Goal: Information Seeking & Learning: Understand process/instructions

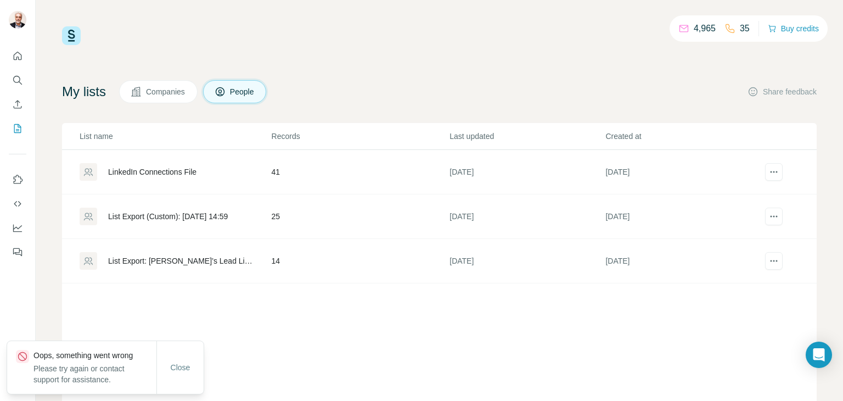
scroll to position [45, 0]
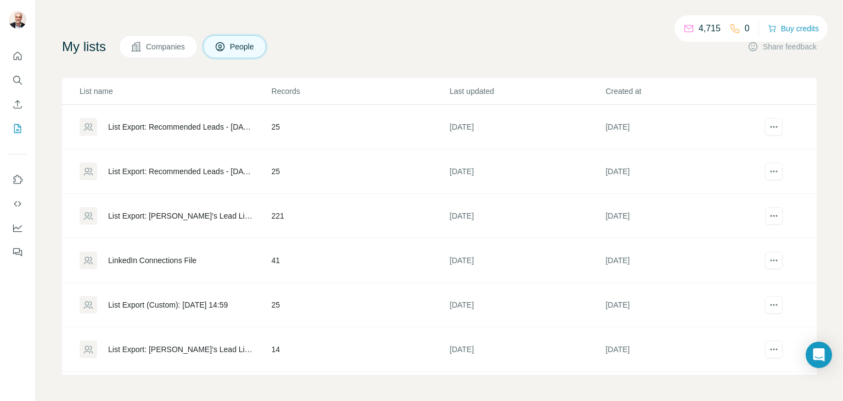
click at [169, 257] on div "LinkedIn Connections File" at bounding box center [152, 260] width 88 height 11
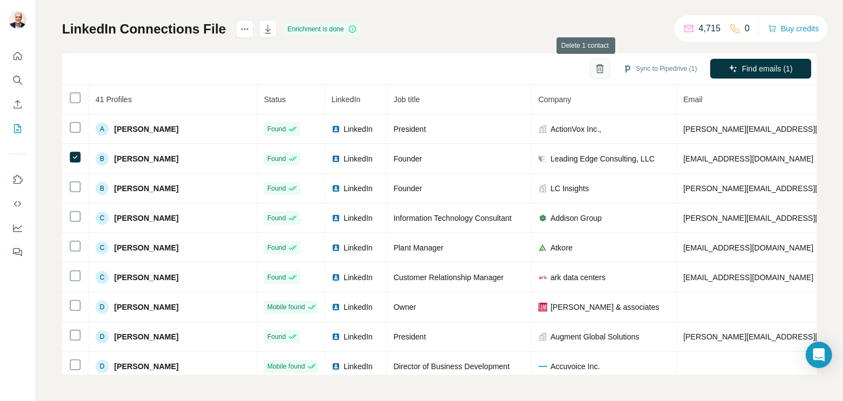
click at [595, 69] on icon "button" at bounding box center [600, 68] width 11 height 11
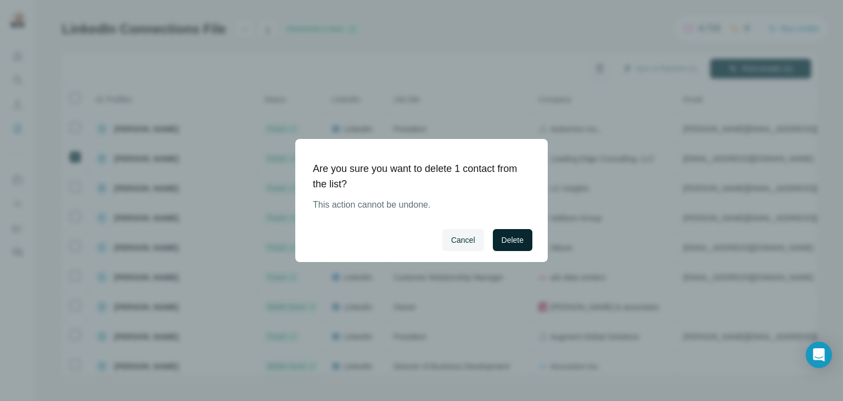
click at [499, 239] on button "Delete" at bounding box center [513, 240] width 40 height 22
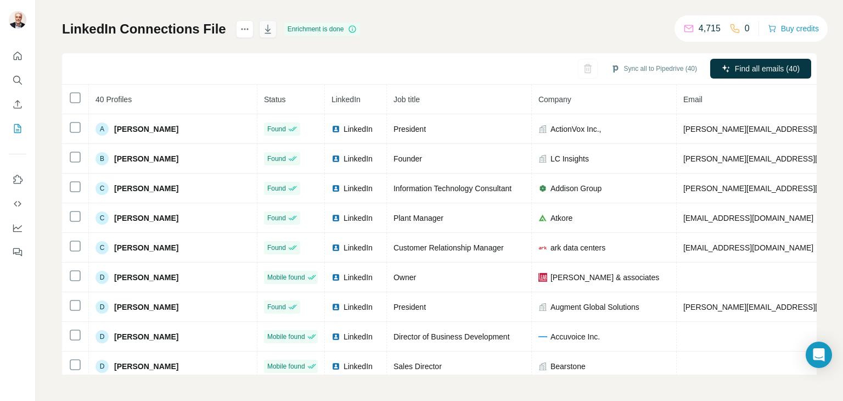
click at [265, 26] on icon "button" at bounding box center [267, 29] width 11 height 11
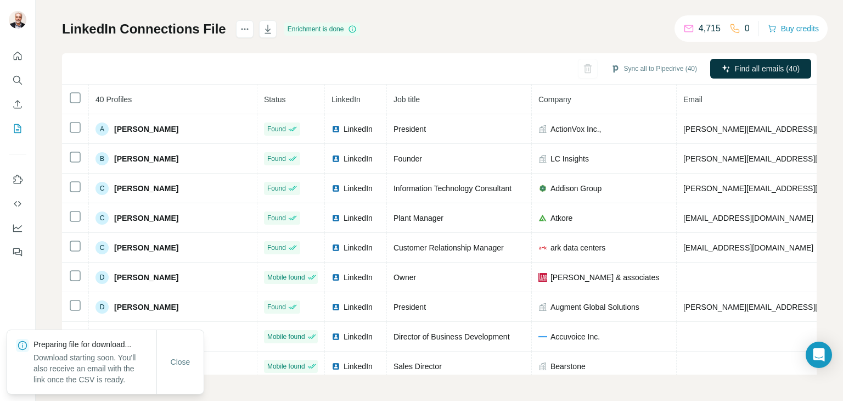
click at [467, 17] on div "My lists / LinkedIn Connections File 4,715 0 Buy credits LinkedIn Connections F…" at bounding box center [439, 171] width 755 height 408
click at [448, 20] on div "LinkedIn Connections File Enrichment is done Sync all to Pipedrive (40) Find al…" at bounding box center [439, 197] width 755 height 354
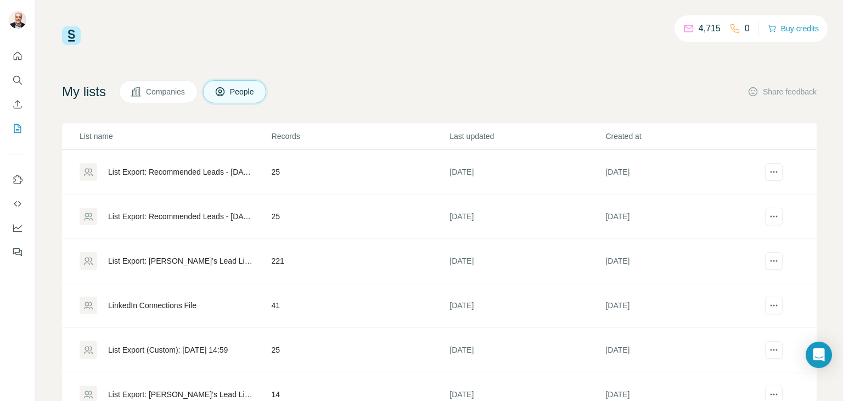
scroll to position [45, 0]
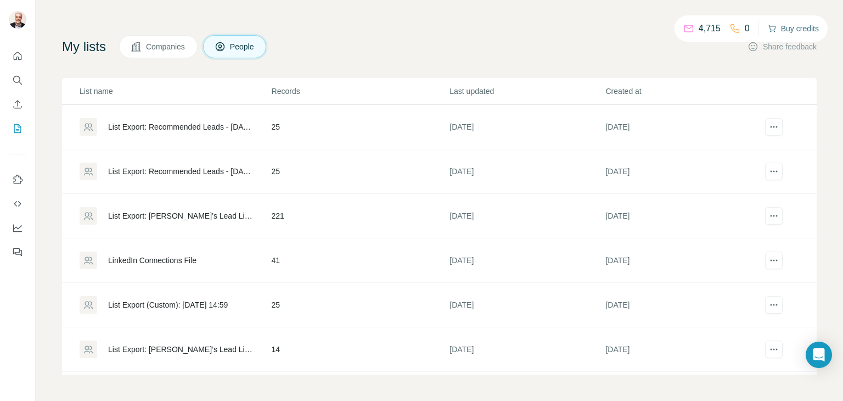
click at [787, 26] on button "Buy credits" at bounding box center [793, 28] width 51 height 15
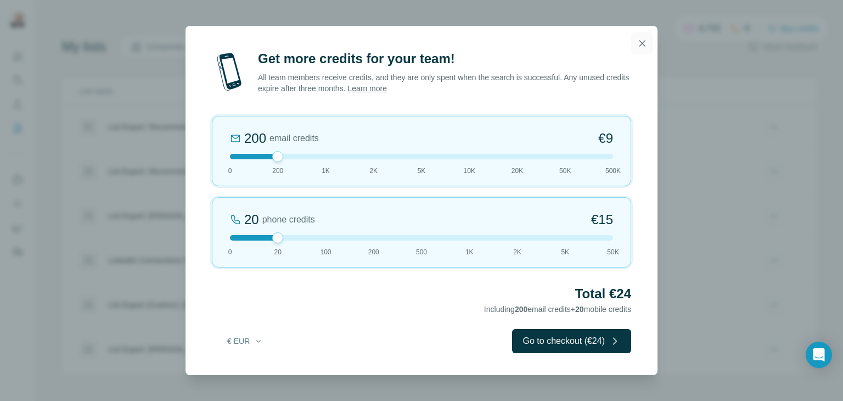
click at [642, 41] on icon "button" at bounding box center [642, 43] width 11 height 11
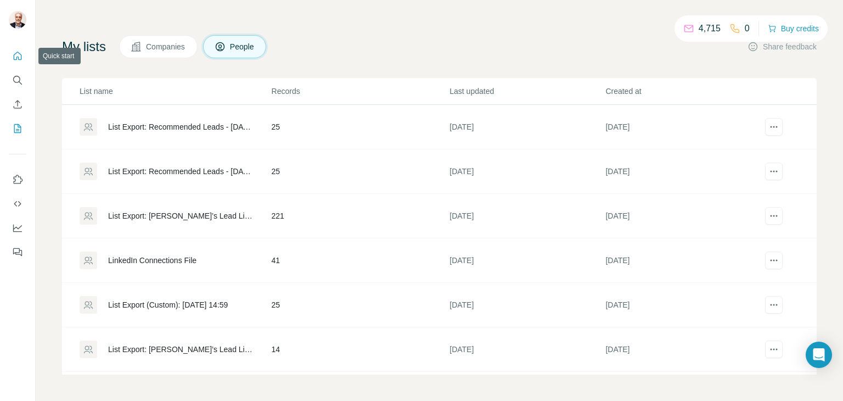
click at [23, 56] on icon "Quick start" at bounding box center [17, 56] width 11 height 11
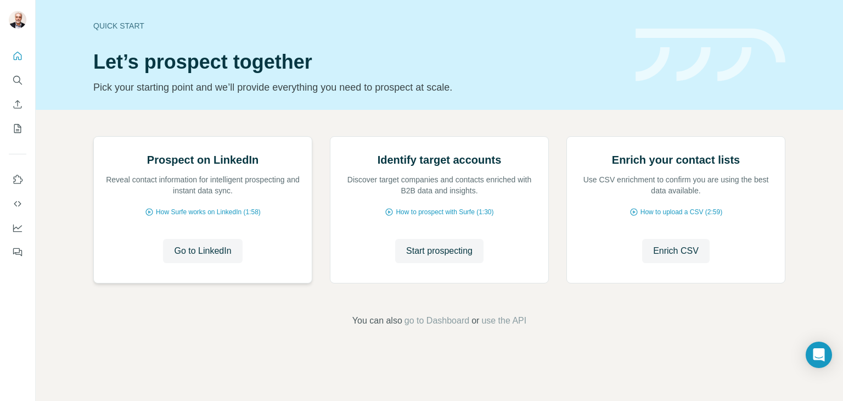
scroll to position [74, 0]
click at [209, 217] on span "How Surfe works on LinkedIn (1:58)" at bounding box center [208, 212] width 105 height 10
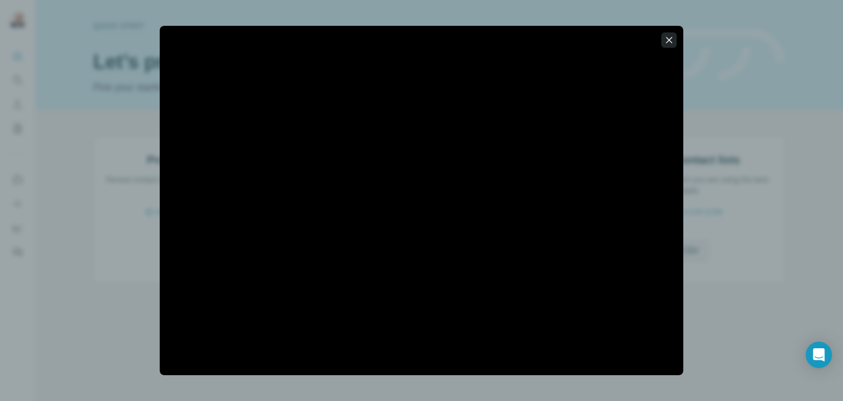
click at [670, 38] on icon "button" at bounding box center [669, 40] width 11 height 11
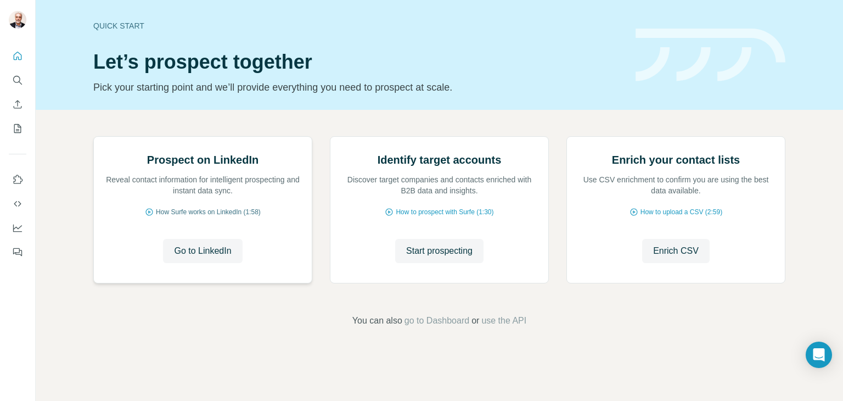
click at [200, 217] on span "How Surfe works on LinkedIn (1:58)" at bounding box center [208, 212] width 105 height 10
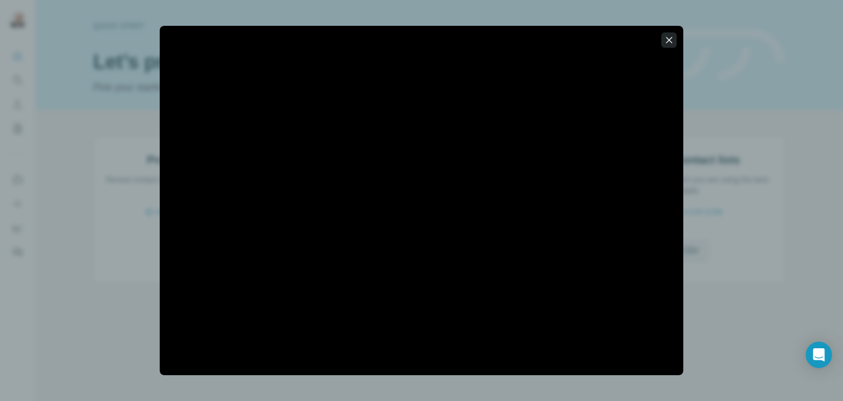
click at [670, 35] on icon "button" at bounding box center [669, 40] width 11 height 11
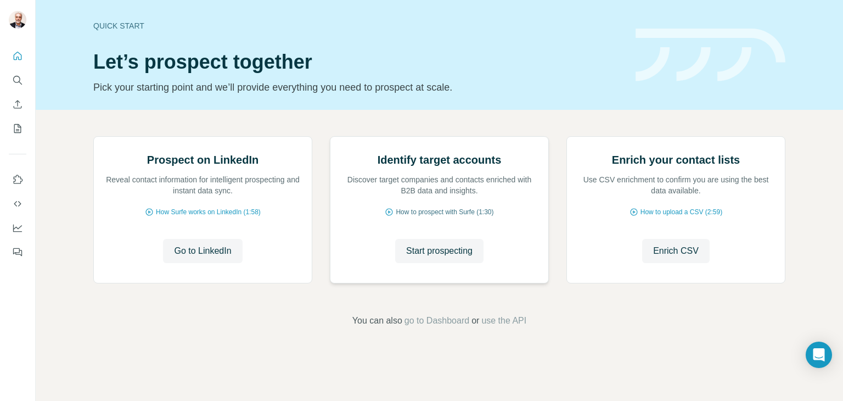
click at [417, 217] on span "How to prospect with Surfe (1:30)" at bounding box center [445, 212] width 98 height 10
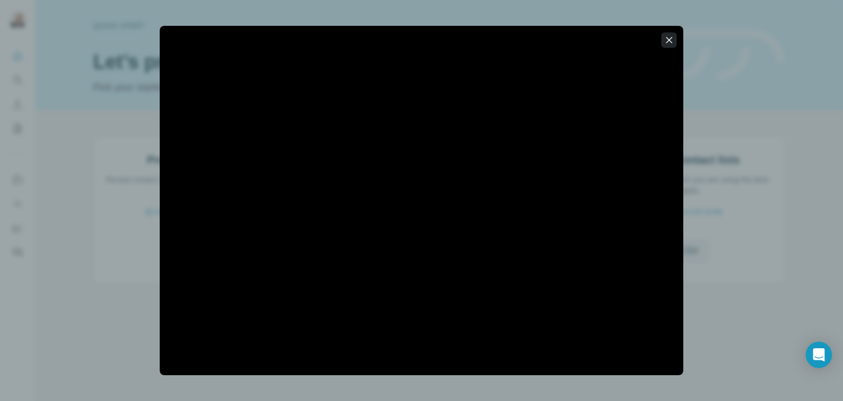
click at [665, 37] on icon "button" at bounding box center [669, 40] width 11 height 11
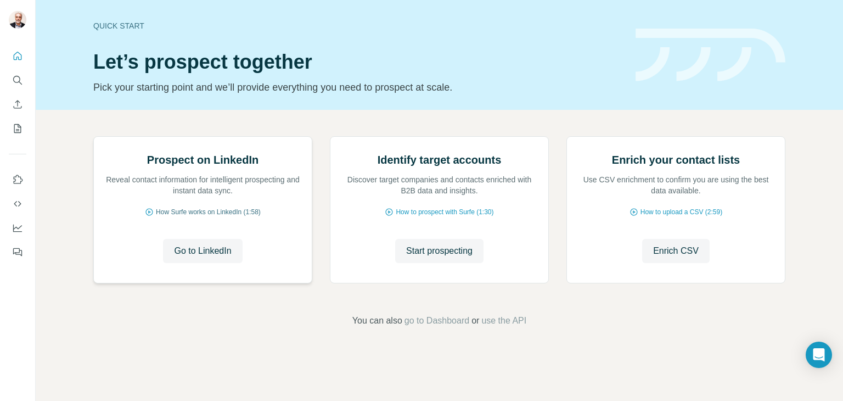
click at [221, 217] on span "How Surfe works on LinkedIn (1:58)" at bounding box center [208, 212] width 105 height 10
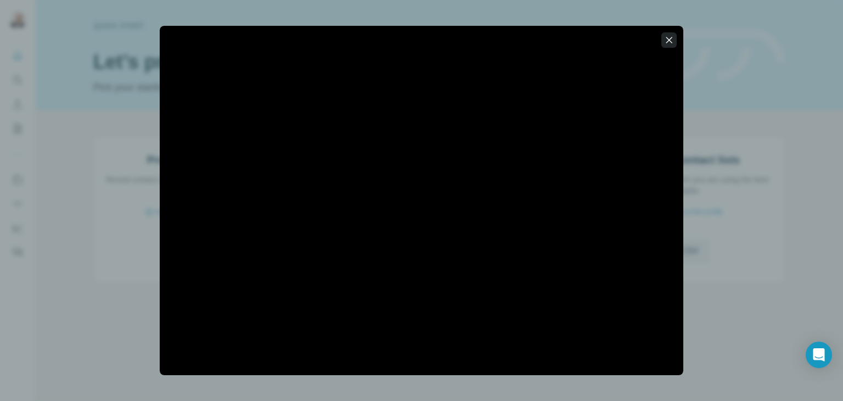
click at [666, 40] on icon "button" at bounding box center [669, 40] width 11 height 11
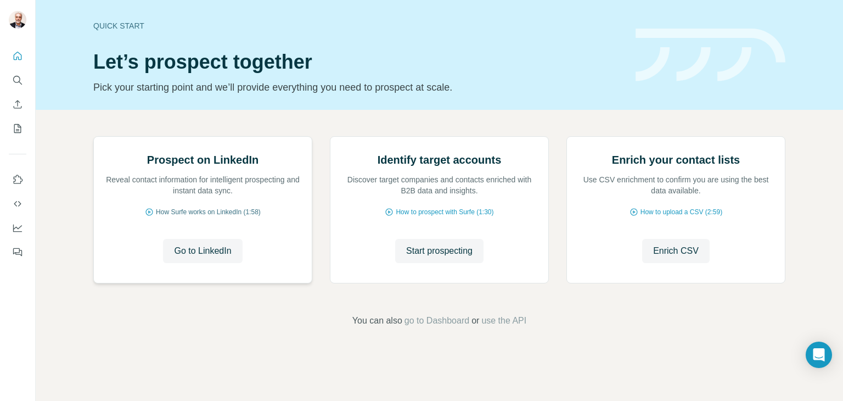
click at [175, 217] on span "How Surfe works on LinkedIn (1:58)" at bounding box center [208, 212] width 105 height 10
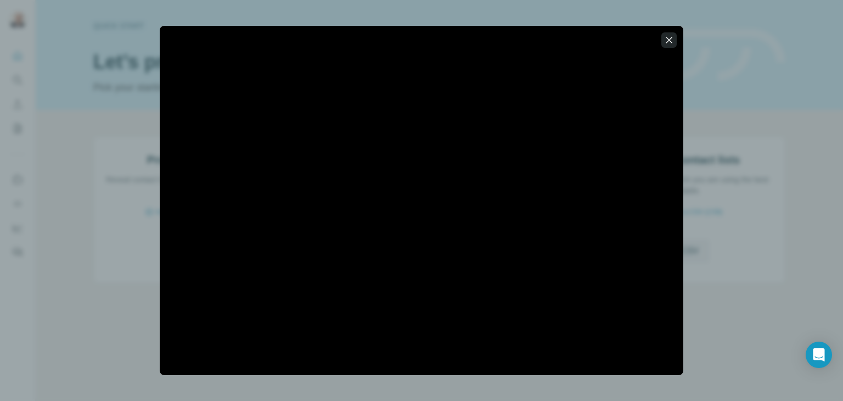
click at [666, 37] on icon "button" at bounding box center [669, 40] width 11 height 11
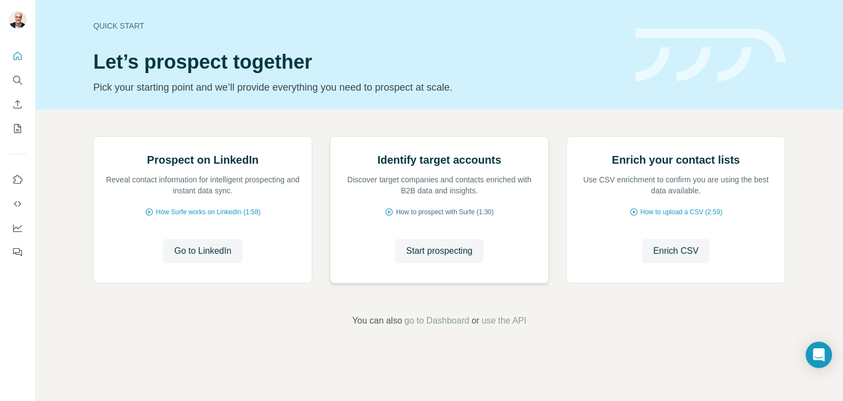
click at [432, 217] on span "How to prospect with Surfe (1:30)" at bounding box center [445, 212] width 98 height 10
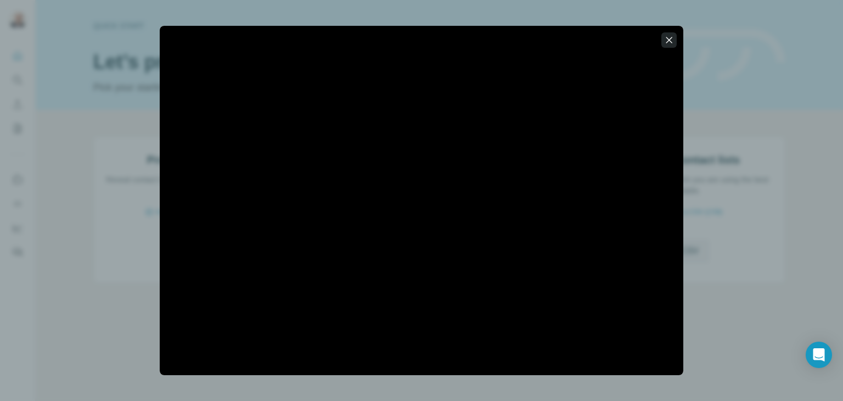
click at [672, 36] on icon "button" at bounding box center [669, 40] width 11 height 11
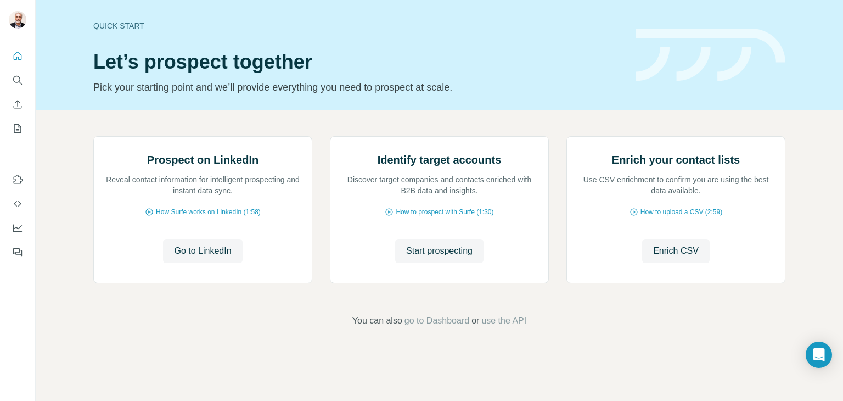
scroll to position [0, 0]
